Goal: Information Seeking & Learning: Learn about a topic

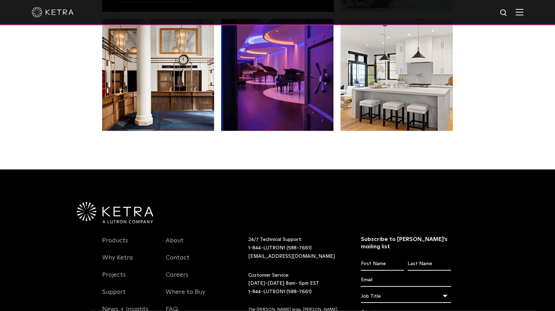
scroll to position [1477, 0]
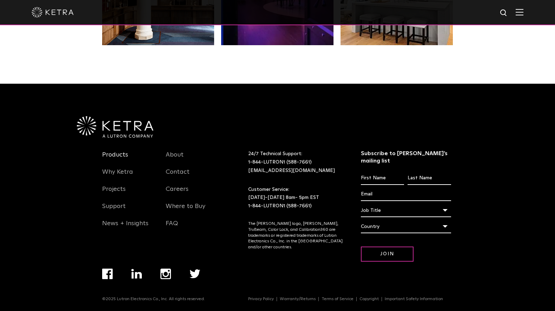
click at [114, 158] on link "Products" at bounding box center [115, 159] width 26 height 16
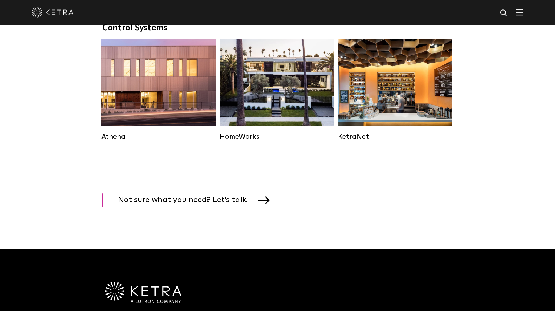
scroll to position [1045, 0]
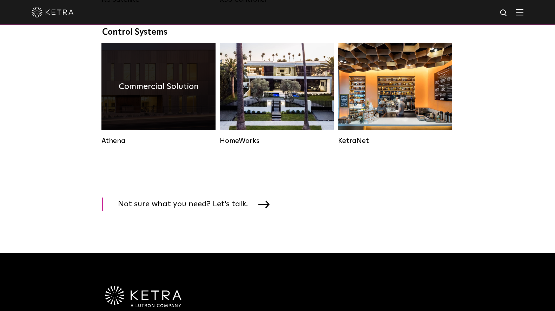
click at [123, 130] on div "Commercial Solution" at bounding box center [158, 87] width 114 height 88
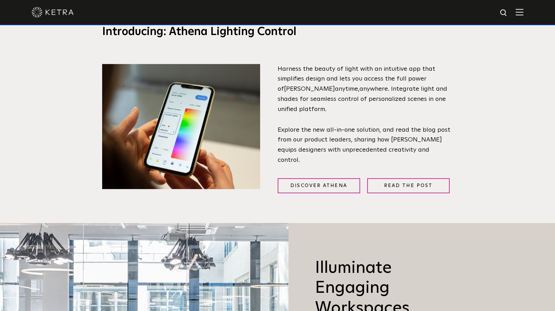
scroll to position [316, 0]
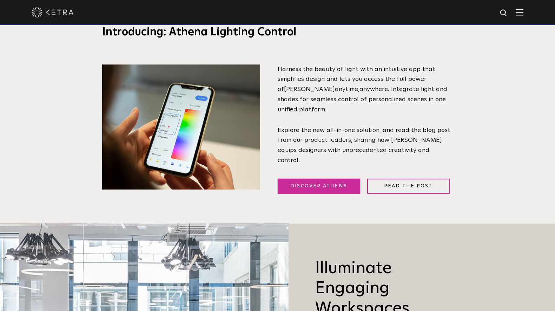
click at [312, 181] on link "Discover Athena" at bounding box center [318, 186] width 82 height 15
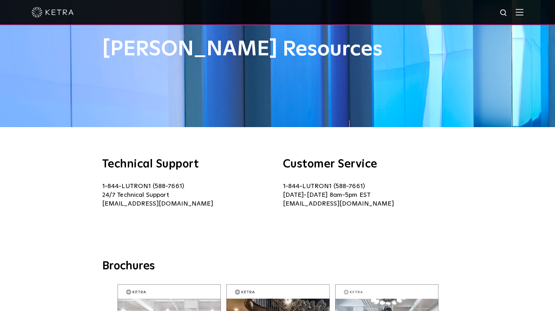
scroll to position [244, 0]
